Goal: Navigation & Orientation: Find specific page/section

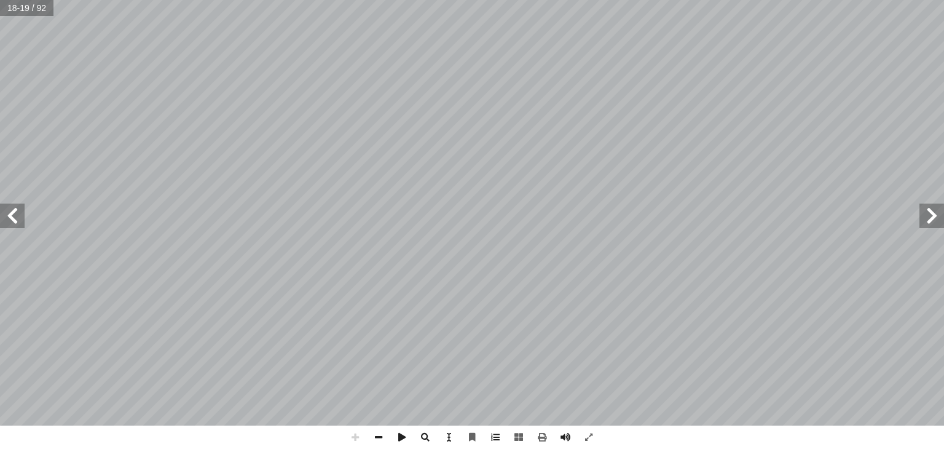
click at [931, 227] on span at bounding box center [932, 215] width 25 height 25
click at [17, 216] on span at bounding box center [12, 215] width 25 height 25
